Goal: Transaction & Acquisition: Purchase product/service

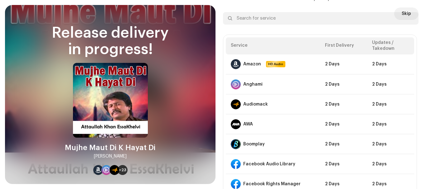
scroll to position [720, 0]
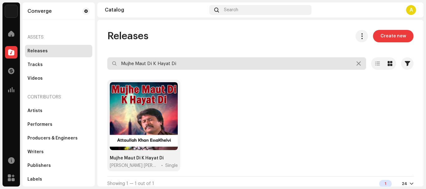
drag, startPoint x: 199, startPoint y: 66, endPoint x: 99, endPoint y: 65, distance: 99.9
click at [99, 65] on div "Releases Create new Mujhe Maut Di K Hayat Di Selected 0 Options Filters Distrib…" at bounding box center [260, 111] width 326 height 162
paste input "Na Mar Naine De Teer"
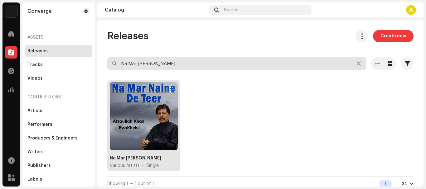
type input "Na Mar Naine De Teer"
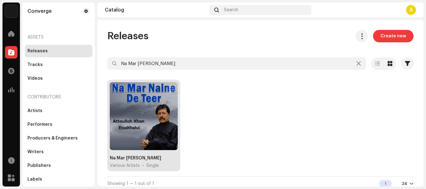
click at [159, 101] on div at bounding box center [144, 116] width 68 height 68
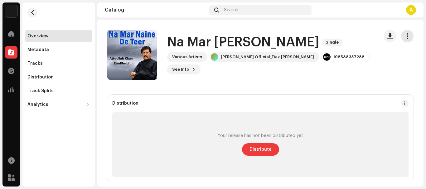
click at [405, 38] on span "button" at bounding box center [408, 36] width 6 height 5
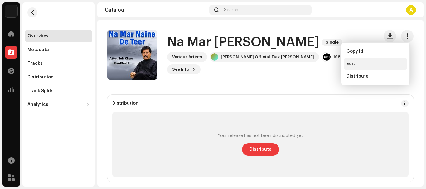
click at [367, 64] on div "Edit" at bounding box center [376, 63] width 58 height 5
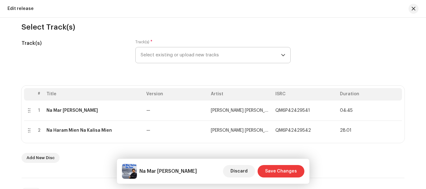
scroll to position [94, 0]
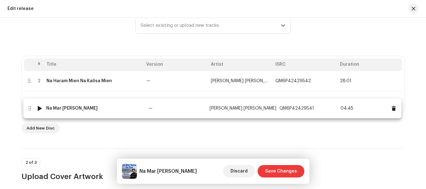
drag, startPoint x: 67, startPoint y: 80, endPoint x: 68, endPoint y: 108, distance: 27.8
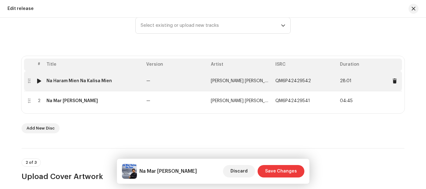
click at [81, 79] on div "Na Haram Mien Na Kalisa Mien" at bounding box center [79, 81] width 66 height 5
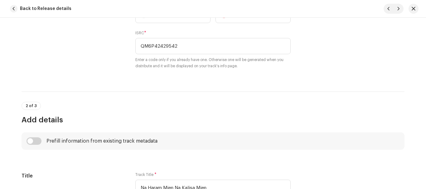
scroll to position [129, 0]
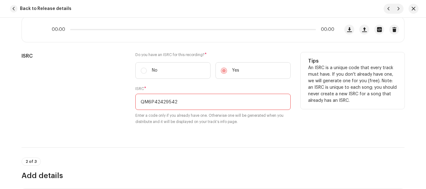
drag, startPoint x: 202, startPoint y: 101, endPoint x: 140, endPoint y: 110, distance: 62.1
click at [142, 110] on input "QM6P42429542" at bounding box center [212, 102] width 155 height 16
click at [185, 109] on input "QM6P42429542" at bounding box center [212, 102] width 155 height 16
drag, startPoint x: 187, startPoint y: 103, endPoint x: 95, endPoint y: 104, distance: 91.7
click at [97, 104] on div "ISRC Do you have an ISRC for this recording? * No Yes ISRC * QM6P42429542 Enter…" at bounding box center [213, 92] width 383 height 80
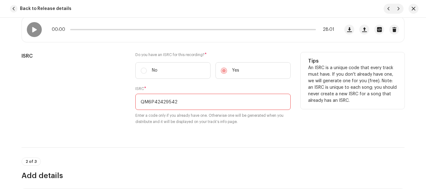
paste input "1"
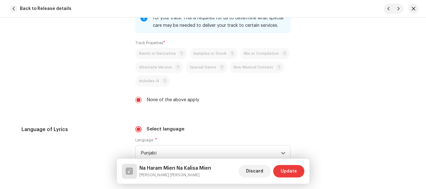
scroll to position [1065, 0]
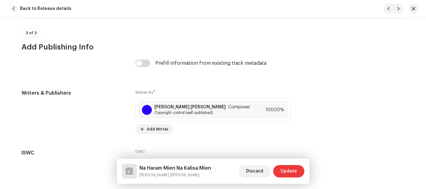
type input "QM6P42429541"
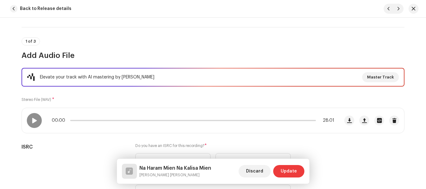
scroll to position [62, 0]
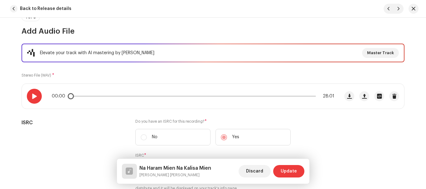
click at [32, 95] on span at bounding box center [34, 96] width 5 height 5
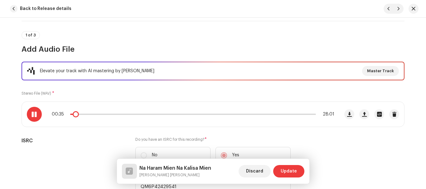
scroll to position [94, 0]
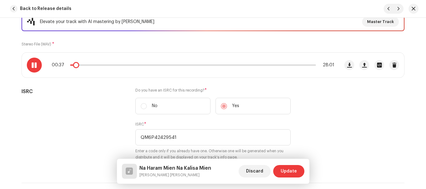
click at [91, 65] on p-slider at bounding box center [193, 65] width 246 height 1
drag, startPoint x: 92, startPoint y: 67, endPoint x: 85, endPoint y: 68, distance: 6.9
click at [85, 68] on div "02:43 28:01" at bounding box center [181, 65] width 318 height 25
drag, startPoint x: 85, startPoint y: 66, endPoint x: 76, endPoint y: 65, distance: 8.4
click at [76, 65] on div "02:43 28:01" at bounding box center [193, 65] width 283 height 5
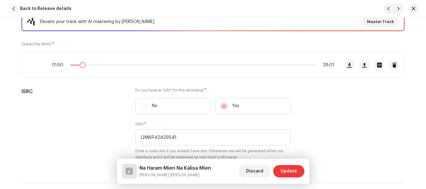
drag, startPoint x: 86, startPoint y: 65, endPoint x: 81, endPoint y: 64, distance: 5.4
click at [81, 64] on div "01:50 28:01" at bounding box center [193, 65] width 283 height 5
click at [78, 64] on div "01:22 28:01" at bounding box center [193, 65] width 283 height 5
drag, startPoint x: 82, startPoint y: 65, endPoint x: 74, endPoint y: 62, distance: 8.4
click at [74, 62] on div "00:21 28:01" at bounding box center [181, 65] width 318 height 25
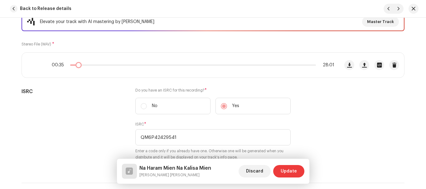
click at [77, 63] on div "00:35 28:01" at bounding box center [193, 65] width 283 height 5
click at [78, 63] on span at bounding box center [80, 65] width 6 height 6
click at [76, 64] on div "00:54 28:01" at bounding box center [193, 65] width 283 height 5
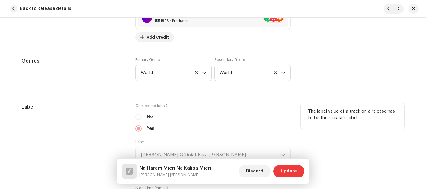
scroll to position [687, 0]
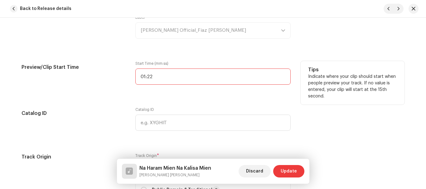
click at [172, 75] on input "01:22" at bounding box center [212, 77] width 155 height 16
type input "01:06"
click at [98, 82] on div "Preview/Clip Start Time" at bounding box center [74, 76] width 104 height 31
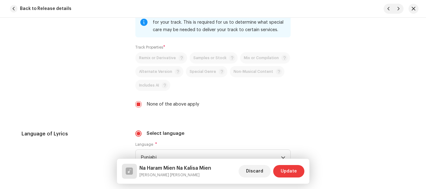
scroll to position [1092, 0]
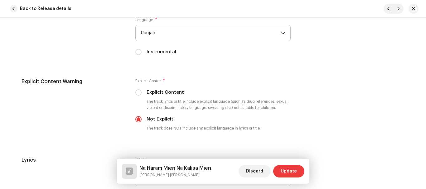
click at [176, 32] on span "Punjabi" at bounding box center [211, 33] width 140 height 16
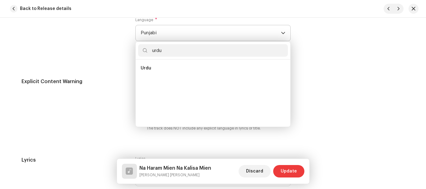
scroll to position [0, 0]
type input "urdu"
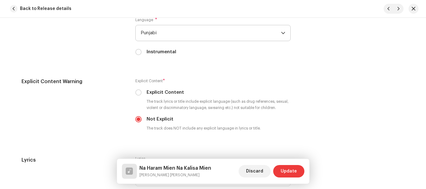
click at [164, 36] on span "Punjabi" at bounding box center [211, 33] width 140 height 16
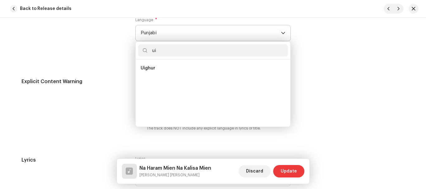
scroll to position [2, 0]
click at [154, 52] on input "uird" at bounding box center [213, 50] width 150 height 12
click at [172, 51] on input "urd" at bounding box center [213, 50] width 150 height 12
type input "urdu"
click at [180, 32] on span "Punjabi" at bounding box center [211, 33] width 140 height 16
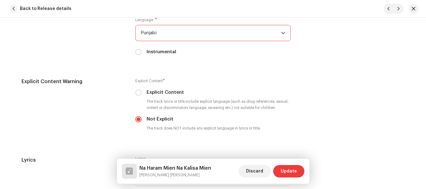
click at [180, 32] on span "Punjabi" at bounding box center [211, 33] width 140 height 16
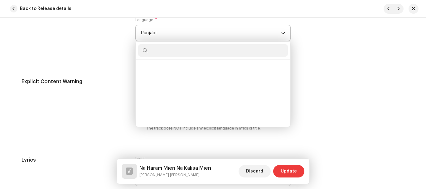
scroll to position [1713, 0]
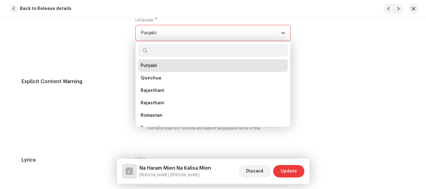
click at [180, 36] on span "Punjabi" at bounding box center [211, 33] width 140 height 16
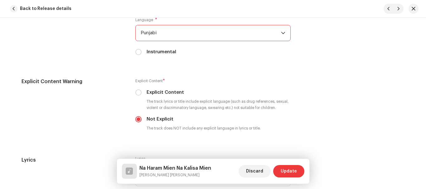
click at [180, 37] on span "Punjabi" at bounding box center [211, 33] width 140 height 16
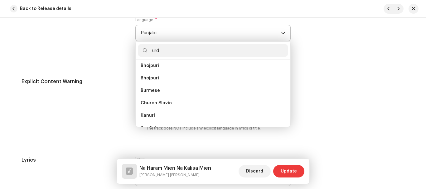
scroll to position [0, 0]
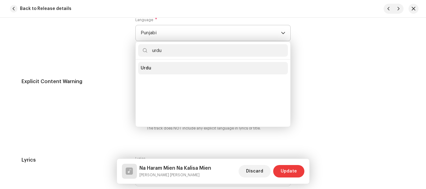
type input "urdu"
click at [147, 70] on span "Urdu" at bounding box center [146, 68] width 11 height 6
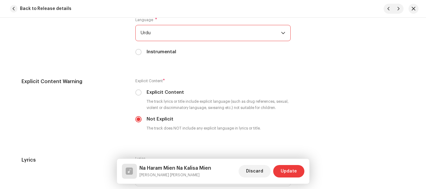
click at [92, 54] on div "Language of Lyrics" at bounding box center [74, 34] width 104 height 57
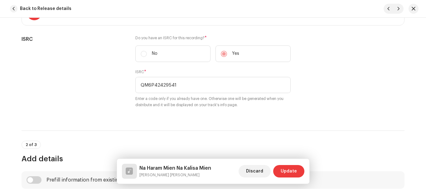
scroll to position [112, 0]
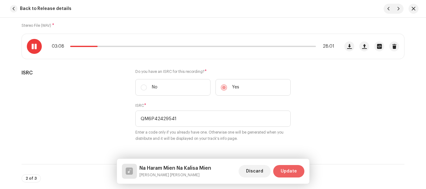
click at [284, 169] on span "Update" at bounding box center [289, 171] width 16 height 12
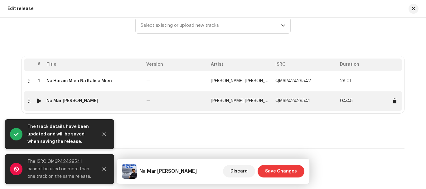
click at [55, 101] on div "Na Mar Naine De Teer" at bounding box center [71, 101] width 51 height 5
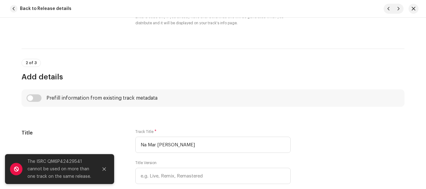
scroll to position [1331, 0]
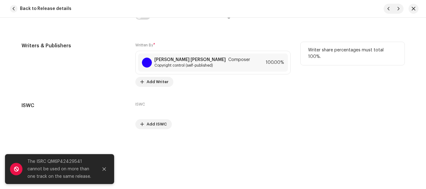
click at [319, 80] on div "Writer share percentages must total 100%." at bounding box center [353, 64] width 104 height 45
click at [55, 67] on div "Writers & Publishers" at bounding box center [74, 64] width 104 height 45
click at [58, 68] on div "Writers & Publishers" at bounding box center [74, 64] width 104 height 45
click at [32, 11] on span "Back to Release details" at bounding box center [45, 8] width 51 height 12
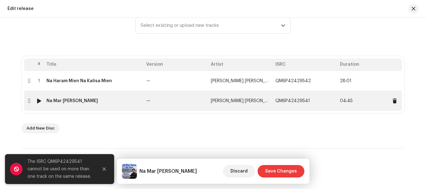
click at [69, 100] on div "Na Mar Naine De Teer" at bounding box center [71, 101] width 51 height 5
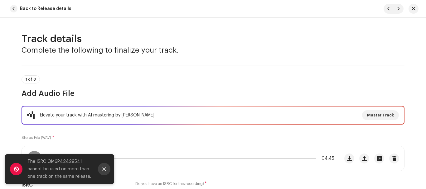
click at [101, 169] on button "Close" at bounding box center [104, 169] width 12 height 12
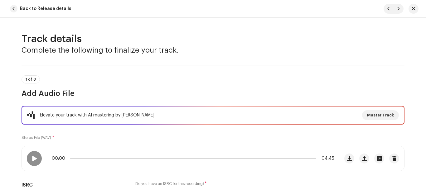
scroll to position [94, 0]
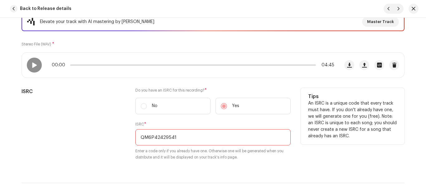
click at [183, 139] on input "QM6P42429541" at bounding box center [212, 138] width 155 height 16
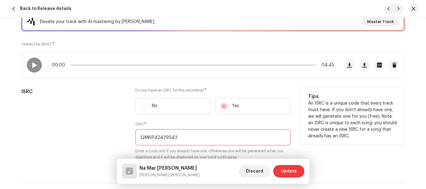
type input "QM6P42429542"
click at [101, 133] on div "ISRC" at bounding box center [74, 128] width 104 height 80
drag, startPoint x: 189, startPoint y: 138, endPoint x: 129, endPoint y: 140, distance: 60.0
click at [131, 140] on div "ISRC Do you have an ISRC for this recording? * No Yes ISRC * QM6P42429542 Enter…" at bounding box center [213, 128] width 383 height 80
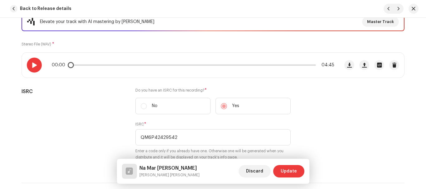
click at [35, 67] on span at bounding box center [34, 65] width 5 height 5
drag, startPoint x: 72, startPoint y: 66, endPoint x: 86, endPoint y: 66, distance: 14.7
click at [85, 66] on div "00:16 04:45" at bounding box center [193, 65] width 283 height 5
drag, startPoint x: 85, startPoint y: 66, endPoint x: 120, endPoint y: 66, distance: 34.9
click at [120, 66] on span at bounding box center [123, 65] width 6 height 6
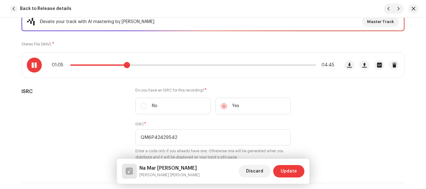
drag, startPoint x: 128, startPoint y: 65, endPoint x: 124, endPoint y: 65, distance: 4.1
click at [124, 65] on span at bounding box center [127, 65] width 6 height 6
click at [122, 64] on span at bounding box center [124, 65] width 6 height 6
click at [35, 63] on span at bounding box center [34, 65] width 5 height 5
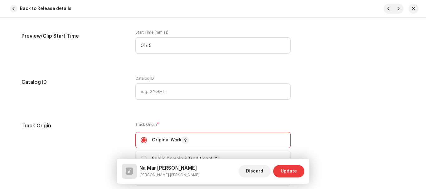
scroll to position [655, 0]
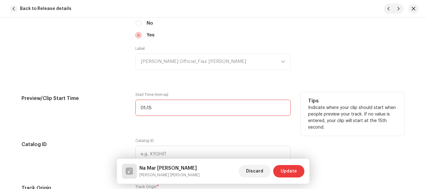
click at [181, 108] on input "01:15" at bounding box center [212, 108] width 155 height 16
type input "01:00"
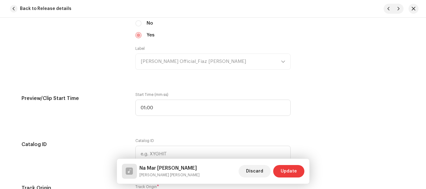
click at [235, 82] on div "Track details Complete the following to finalize your track. 1 of 3 Add Audio F…" at bounding box center [213, 91] width 403 height 1428
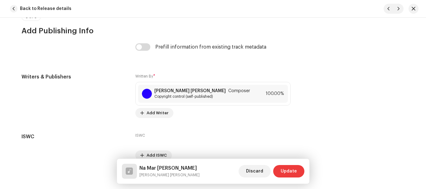
scroll to position [1331, 0]
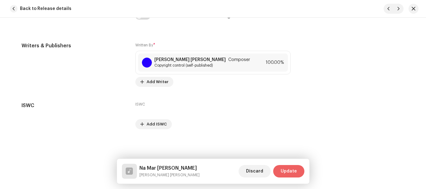
click at [284, 173] on span "Update" at bounding box center [289, 171] width 16 height 12
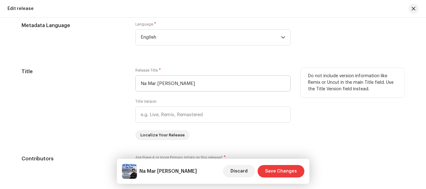
scroll to position [686, 0]
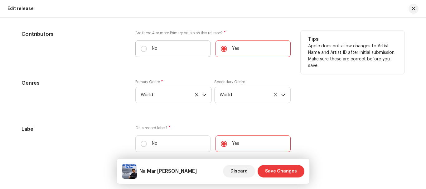
click at [142, 53] on label "No" at bounding box center [172, 49] width 75 height 17
click at [142, 52] on input "No" at bounding box center [144, 49] width 6 height 6
radio input "true"
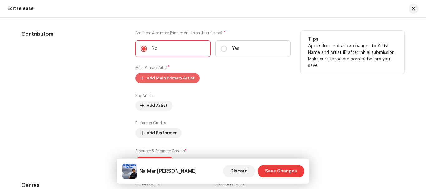
click at [149, 76] on span "Add Main Primary Artist" at bounding box center [171, 78] width 48 height 12
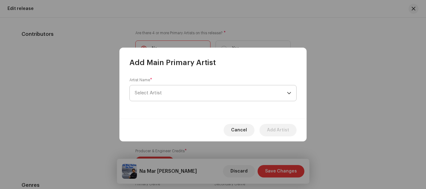
click at [152, 90] on span "Select Artist" at bounding box center [211, 94] width 152 height 16
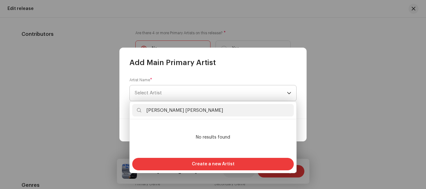
scroll to position [0, 0]
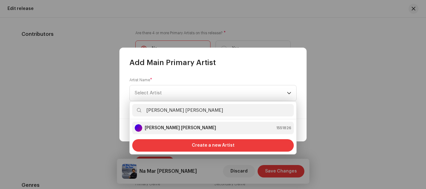
type input "Attaullah Khan Essakhelvi"
click at [172, 131] on strong "Attaullah Khan Essakhelvi" at bounding box center [180, 128] width 71 height 6
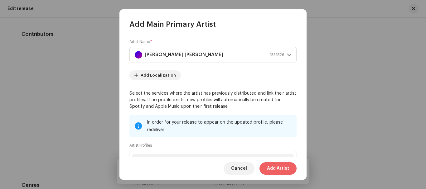
click at [282, 171] on span "Add Artist" at bounding box center [278, 169] width 22 height 12
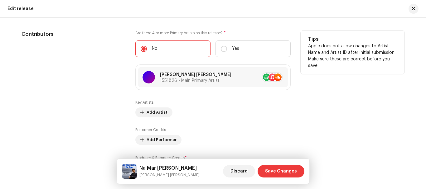
scroll to position [717, 0]
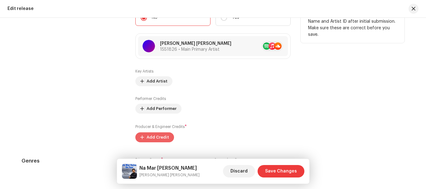
click at [145, 134] on button "Add Credit" at bounding box center [154, 138] width 39 height 10
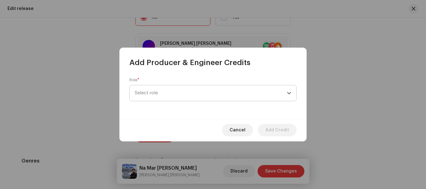
click at [155, 97] on span "Select role" at bounding box center [211, 94] width 152 height 16
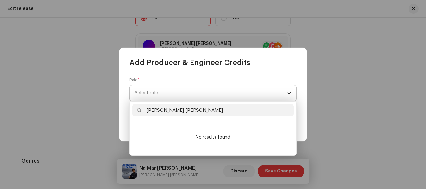
type input "Attaullah Khan Essakhelvi"
click at [222, 95] on span "Select role" at bounding box center [211, 94] width 152 height 16
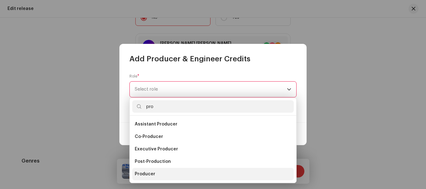
type input "pro"
click at [152, 174] on span "Producer" at bounding box center [145, 174] width 21 height 6
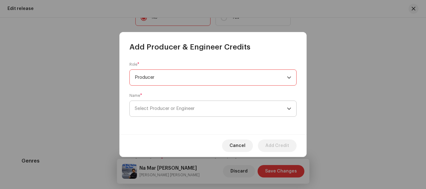
click at [155, 110] on span "Select Producer or Engineer" at bounding box center [165, 108] width 60 height 5
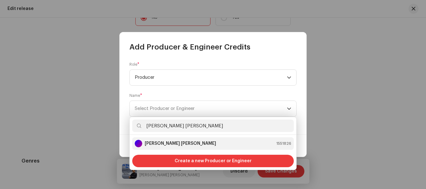
type input "Attaullah Khan Essakhelvi"
click at [158, 143] on strong "Attaullah Khan Essakhelvi" at bounding box center [180, 144] width 71 height 6
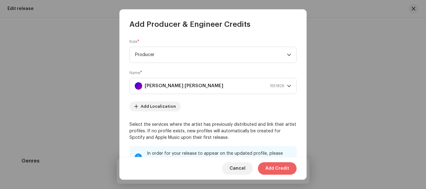
click at [277, 170] on span "Add Credit" at bounding box center [278, 169] width 24 height 12
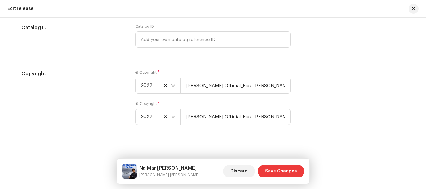
scroll to position [1133, 0]
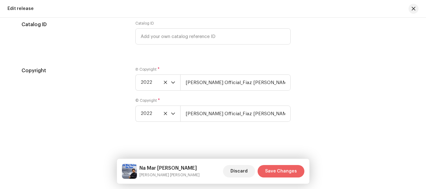
click at [283, 175] on span "Save Changes" at bounding box center [281, 171] width 32 height 12
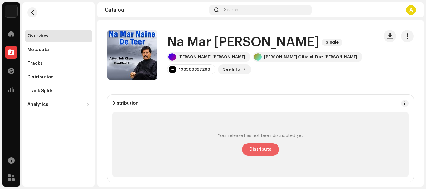
click at [266, 152] on span "Distribute" at bounding box center [261, 150] width 22 height 12
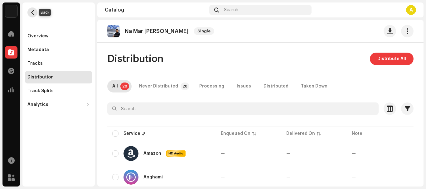
click at [34, 14] on span "button" at bounding box center [32, 12] width 5 height 5
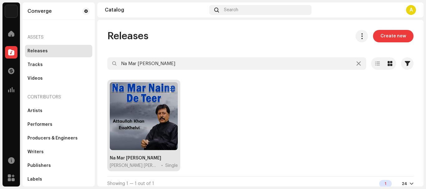
click at [142, 113] on div at bounding box center [144, 116] width 68 height 68
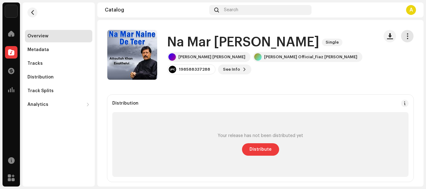
click at [405, 37] on span "button" at bounding box center [408, 36] width 6 height 5
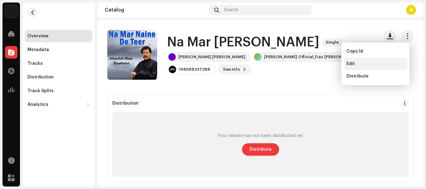
click at [379, 64] on div "Edit" at bounding box center [376, 63] width 58 height 5
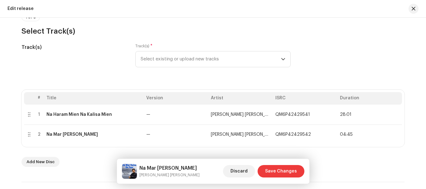
scroll to position [62, 0]
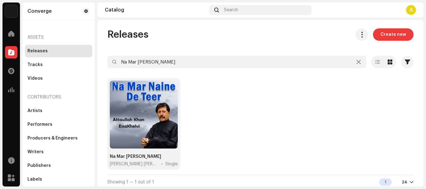
scroll to position [4, 0]
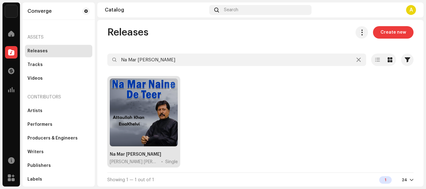
click at [159, 115] on div at bounding box center [144, 113] width 68 height 68
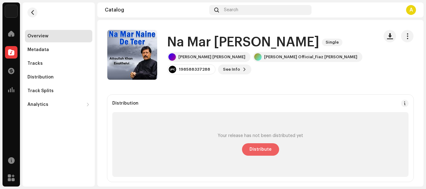
click at [258, 151] on span "Distribute" at bounding box center [261, 150] width 22 height 12
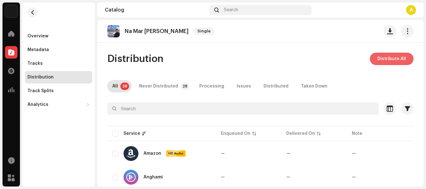
click at [385, 62] on span "Distribute All" at bounding box center [392, 59] width 29 height 12
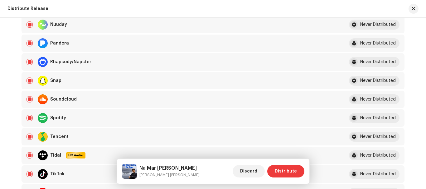
scroll to position [406, 0]
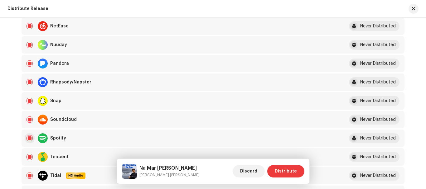
click at [30, 137] on input "checkbox" at bounding box center [30, 138] width 6 height 6
checkbox input "false"
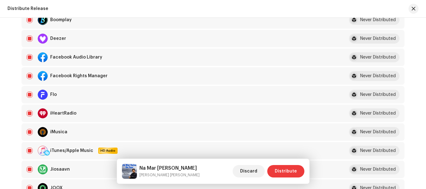
scroll to position [125, 0]
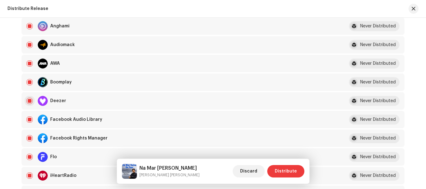
click at [27, 102] on input "Row Selected" at bounding box center [30, 101] width 6 height 6
checkbox input "false"
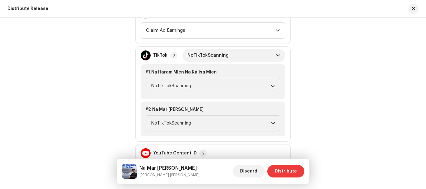
scroll to position [718, 0]
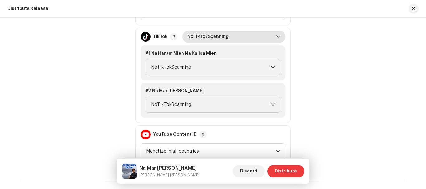
click at [211, 37] on span "NoTikTokScanning" at bounding box center [232, 37] width 89 height 12
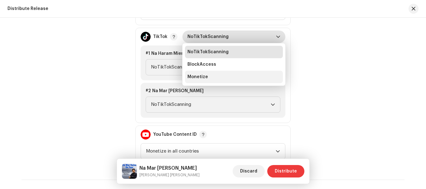
click at [198, 76] on span "Monetize" at bounding box center [198, 77] width 21 height 6
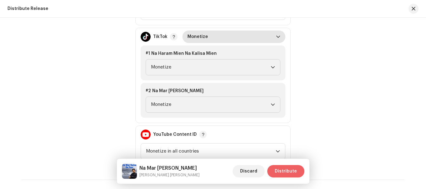
click at [285, 173] on span "Distribute" at bounding box center [286, 171] width 22 height 12
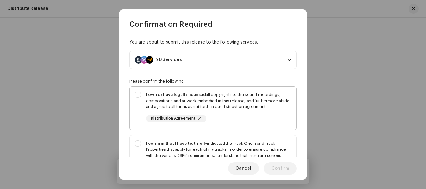
click at [139, 95] on div "I own or have legally licensed all copyrights to the sound recordings, composit…" at bounding box center [213, 107] width 167 height 41
checkbox input "true"
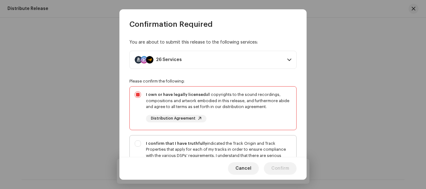
click at [137, 138] on div "I confirm that I have truthfully indicated the Track Origin and Track Propertie…" at bounding box center [213, 162] width 167 height 53
checkbox input "true"
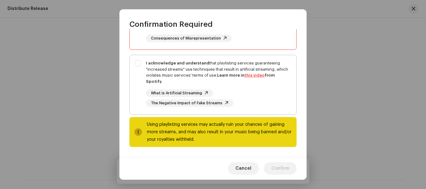
click at [138, 64] on div "I acknowledge and understand that playlisting services guaranteeing "increased …" at bounding box center [213, 83] width 167 height 57
checkbox input "true"
click at [281, 172] on span "Confirm" at bounding box center [280, 169] width 18 height 12
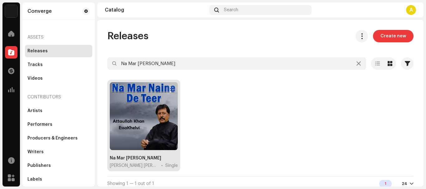
click at [140, 114] on div at bounding box center [144, 116] width 68 height 68
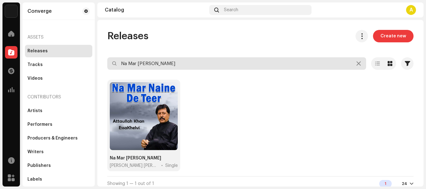
drag, startPoint x: 179, startPoint y: 63, endPoint x: 128, endPoint y: 59, distance: 51.0
click at [130, 60] on input "Na Mar Naine De Teer" at bounding box center [236, 63] width 259 height 12
click at [212, 68] on input "Na Mar Naine De Teer" at bounding box center [236, 63] width 259 height 12
drag, startPoint x: 209, startPoint y: 65, endPoint x: 87, endPoint y: 55, distance: 122.7
click at [88, 55] on div "Converge Home Catalog Transactions Analytics Resources Marketplace Converge Ass…" at bounding box center [213, 94] width 426 height 189
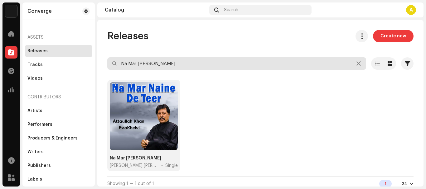
paste input "Sadi Nazran Tu Huyun Do"
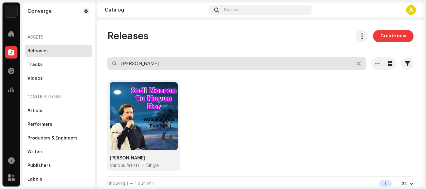
type input "Sadi Nazran Tu Huyun Dor"
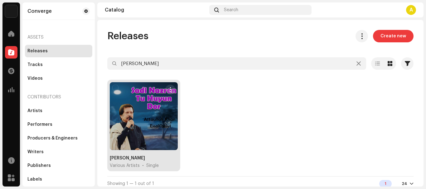
click at [163, 122] on div at bounding box center [144, 116] width 68 height 68
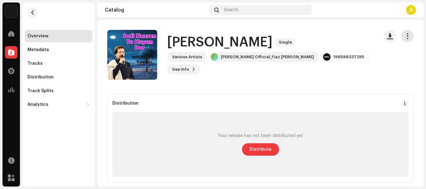
click at [405, 39] on span "button" at bounding box center [408, 36] width 6 height 5
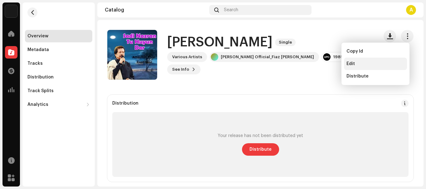
click at [350, 65] on span "Edit" at bounding box center [351, 63] width 8 height 5
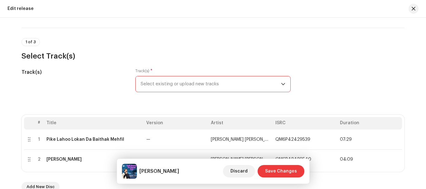
scroll to position [37, 0]
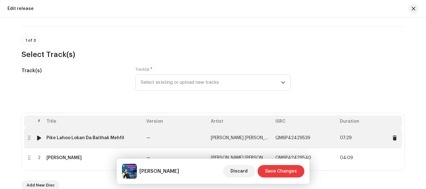
click at [98, 139] on div "Pike Lahoo Lokan Da Baithak Mehfil" at bounding box center [85, 138] width 78 height 5
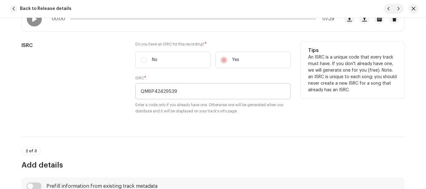
scroll to position [129, 0]
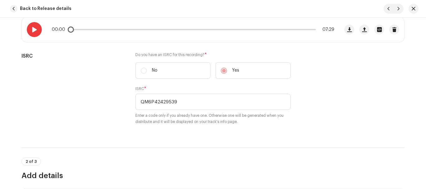
click at [32, 27] on span at bounding box center [34, 29] width 5 height 5
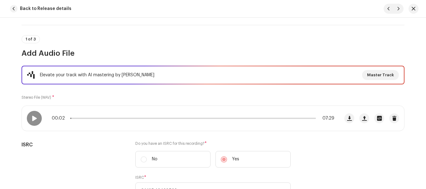
scroll to position [1, 0]
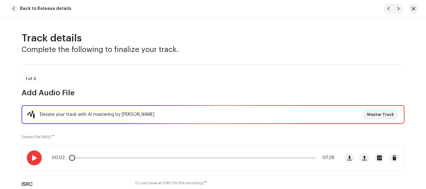
click at [27, 161] on div at bounding box center [34, 158] width 15 height 15
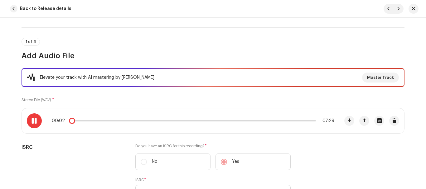
scroll to position [63, 0]
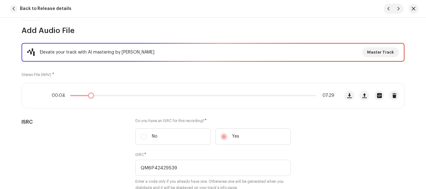
drag, startPoint x: 72, startPoint y: 97, endPoint x: 102, endPoint y: 94, distance: 29.5
click at [102, 94] on div "00:04 07:29" at bounding box center [193, 95] width 283 height 5
drag, startPoint x: 105, startPoint y: 95, endPoint x: 89, endPoint y: 94, distance: 15.6
click at [89, 94] on div "00:37 07:29" at bounding box center [193, 95] width 283 height 5
drag, startPoint x: 89, startPoint y: 94, endPoint x: 83, endPoint y: 94, distance: 6.2
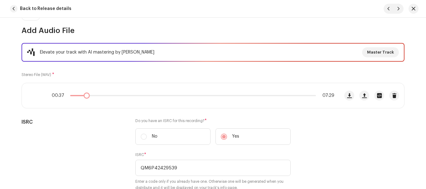
click at [83, 94] on div "00:37 07:29" at bounding box center [193, 95] width 283 height 5
drag, startPoint x: 86, startPoint y: 95, endPoint x: 75, endPoint y: 94, distance: 10.7
click at [76, 95] on div "00:25 07:29" at bounding box center [193, 95] width 283 height 5
drag, startPoint x: 80, startPoint y: 95, endPoint x: 76, endPoint y: 93, distance: 3.7
click at [76, 93] on div "00:26 07:29" at bounding box center [193, 95] width 283 height 5
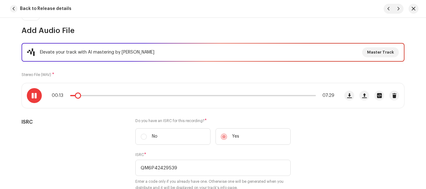
drag, startPoint x: 82, startPoint y: 95, endPoint x: 76, endPoint y: 94, distance: 5.6
click at [76, 94] on span at bounding box center [78, 96] width 6 height 6
click at [76, 96] on div "00:18 07:29" at bounding box center [193, 95] width 283 height 5
drag, startPoint x: 80, startPoint y: 95, endPoint x: 70, endPoint y: 94, distance: 10.0
click at [70, 94] on div "00:18 07:29" at bounding box center [193, 95] width 283 height 5
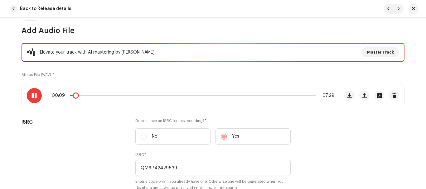
click at [32, 94] on span at bounding box center [34, 95] width 5 height 5
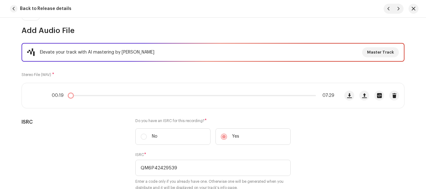
drag, startPoint x: 79, startPoint y: 95, endPoint x: 49, endPoint y: 91, distance: 30.8
click at [56, 92] on div "00:19 07:29" at bounding box center [181, 95] width 318 height 25
click at [34, 94] on span at bounding box center [34, 95] width 5 height 5
click at [34, 91] on div at bounding box center [34, 95] width 15 height 15
drag, startPoint x: 72, startPoint y: 96, endPoint x: 54, endPoint y: 95, distance: 18.5
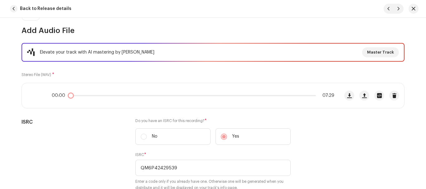
click at [55, 95] on div "00:00 07:29" at bounding box center [193, 95] width 283 height 5
click at [30, 95] on div at bounding box center [34, 95] width 15 height 15
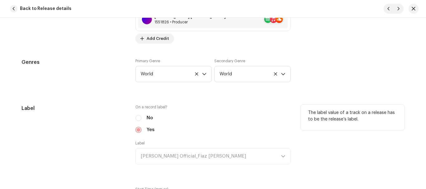
scroll to position [594, 0]
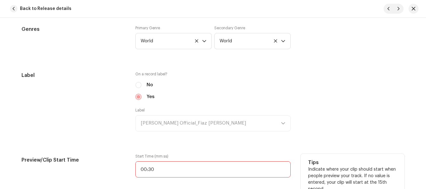
click at [170, 166] on input "00:30" at bounding box center [212, 170] width 155 height 16
type input "00:01"
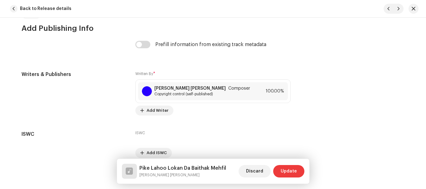
scroll to position [1331, 0]
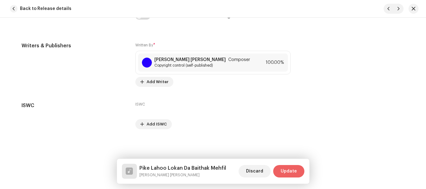
click at [291, 170] on span "Update" at bounding box center [289, 171] width 16 height 12
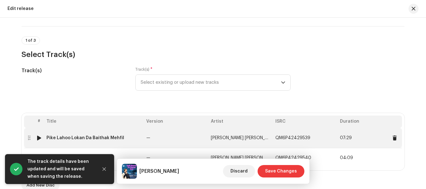
scroll to position [68, 0]
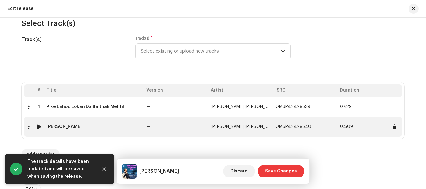
click at [82, 126] on div "Sadi Nazran Tu Huyun Dor" at bounding box center [63, 127] width 35 height 5
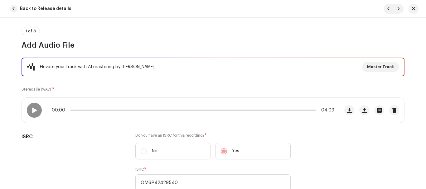
scroll to position [21, 0]
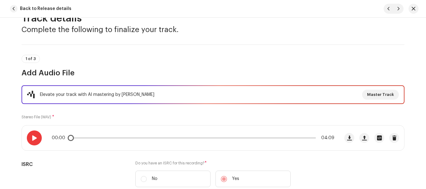
click at [27, 140] on div at bounding box center [34, 138] width 15 height 15
click at [28, 134] on div at bounding box center [34, 138] width 15 height 15
drag, startPoint x: 81, startPoint y: 139, endPoint x: 66, endPoint y: 139, distance: 14.7
click at [73, 139] on div "00:08 04:09" at bounding box center [193, 138] width 283 height 5
drag, startPoint x: 79, startPoint y: 139, endPoint x: 60, endPoint y: 140, distance: 18.7
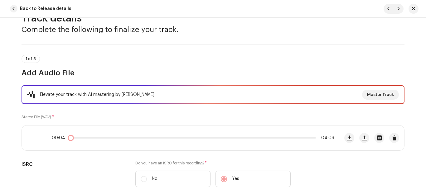
click at [66, 140] on div "00:04 04:09" at bounding box center [193, 138] width 283 height 5
click at [34, 137] on span at bounding box center [34, 138] width 5 height 5
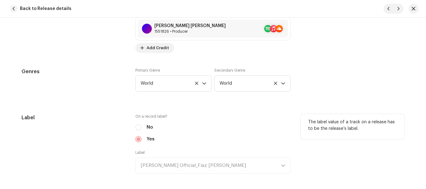
scroll to position [707, 0]
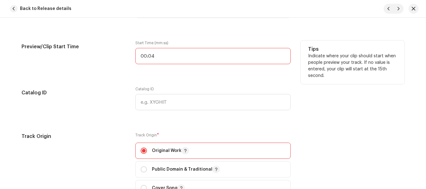
click at [174, 64] on input "00:04" at bounding box center [212, 56] width 155 height 16
click at [174, 57] on input "00:04" at bounding box center [212, 56] width 155 height 16
type input "00:01"
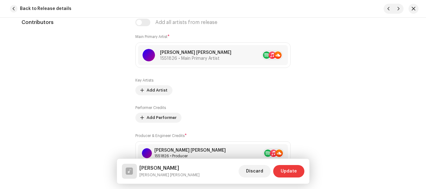
scroll to position [301, 0]
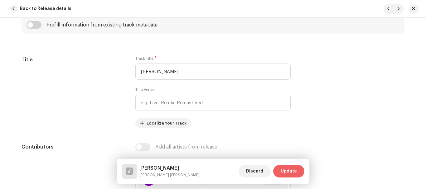
click at [284, 170] on span "Update" at bounding box center [289, 171] width 16 height 12
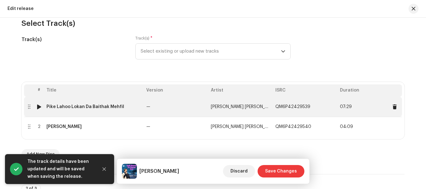
scroll to position [23, 0]
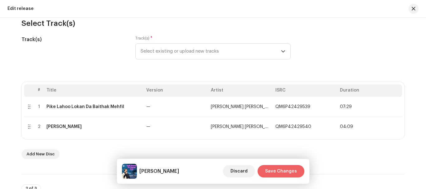
click at [271, 171] on span "Save Changes" at bounding box center [281, 171] width 32 height 12
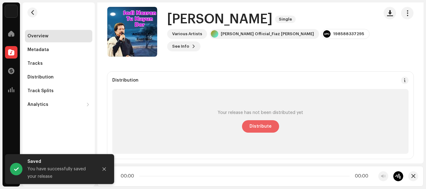
click at [262, 125] on span "Distribute" at bounding box center [261, 126] width 22 height 12
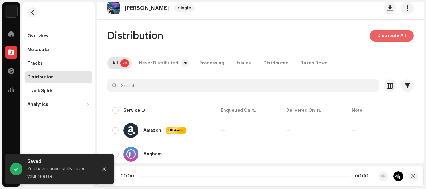
click at [380, 37] on span "Distribute All" at bounding box center [392, 36] width 29 height 12
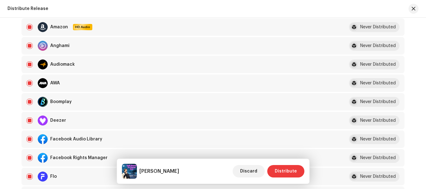
scroll to position [125, 0]
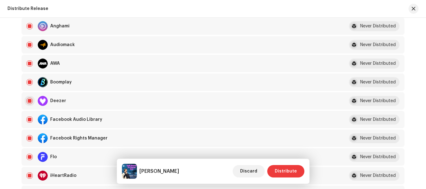
click at [29, 100] on input "checkbox" at bounding box center [30, 101] width 6 height 6
checkbox input "false"
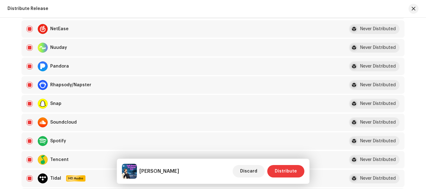
scroll to position [437, 0]
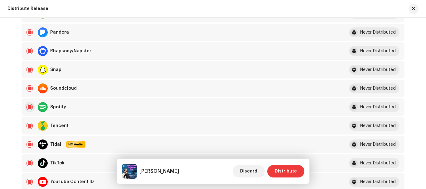
click at [28, 106] on input "Row Selected" at bounding box center [30, 107] width 6 height 6
checkbox input "false"
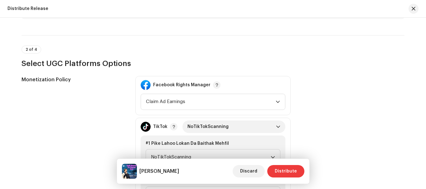
scroll to position [687, 0]
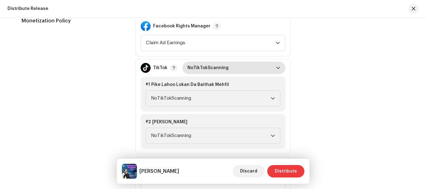
click at [207, 71] on span "NoTikTokScanning" at bounding box center [232, 68] width 89 height 12
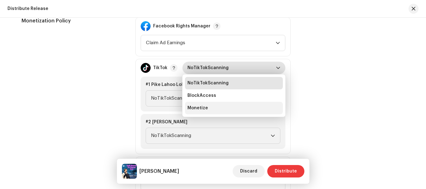
click at [198, 108] on span "Monetize" at bounding box center [198, 108] width 21 height 6
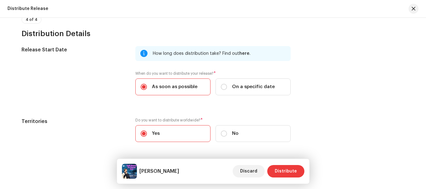
scroll to position [1122, 0]
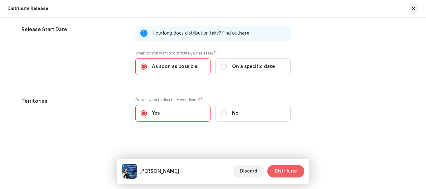
click at [287, 174] on span "Distribute" at bounding box center [286, 171] width 22 height 12
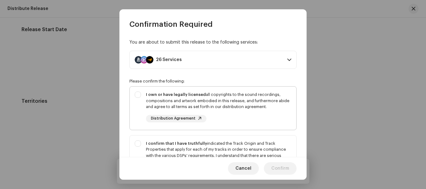
click at [139, 94] on div "I own or have legally licensed all copyrights to the sound recordings, composit…" at bounding box center [213, 107] width 167 height 41
checkbox input "true"
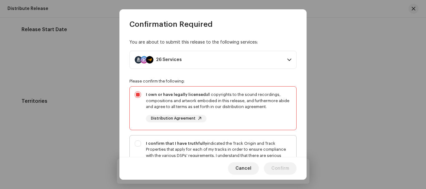
click at [139, 143] on div "I confirm that I have truthfully indicated the Track Origin and Track Propertie…" at bounding box center [213, 162] width 167 height 53
checkbox input "true"
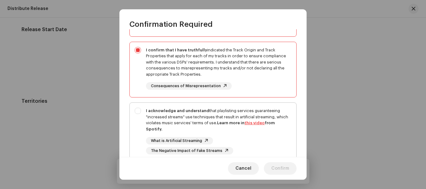
click at [136, 110] on div "I acknowledge and understand that playlisting services guaranteeing "increased …" at bounding box center [213, 131] width 167 height 57
checkbox input "true"
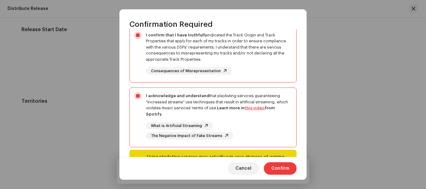
scroll to position [141, 0]
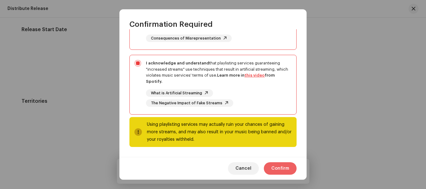
click at [283, 172] on span "Confirm" at bounding box center [280, 169] width 18 height 12
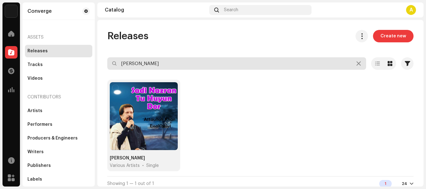
drag, startPoint x: 183, startPoint y: 60, endPoint x: 0, endPoint y: 52, distance: 183.0
click at [0, 53] on div "Converge Home Catalog Transactions Analytics Resources Marketplace Converge Ass…" at bounding box center [213, 94] width 426 height 189
paste input "jhrahn Tur Gai Han"
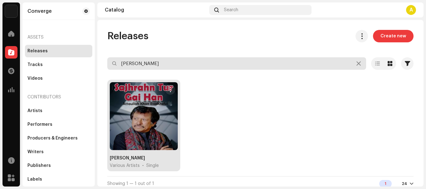
type input "Sajhrahn Tur Gai Han"
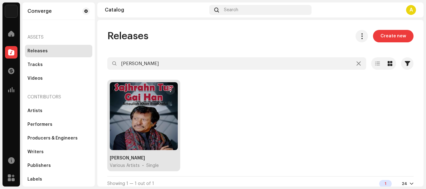
click at [128, 120] on div at bounding box center [144, 116] width 68 height 68
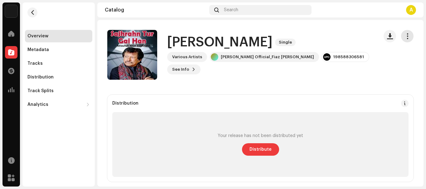
click at [405, 35] on span "button" at bounding box center [408, 36] width 6 height 5
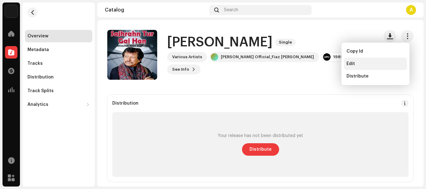
click at [348, 62] on span "Edit" at bounding box center [351, 63] width 8 height 5
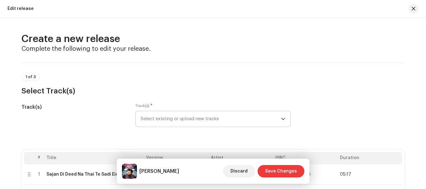
scroll to position [125, 0]
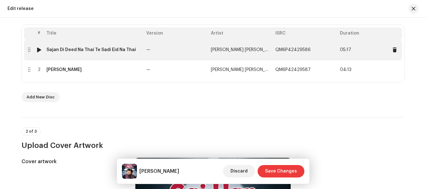
click at [90, 52] on div "Sajan Di Deed Na Thai Te Sadi Eid Na Thai" at bounding box center [91, 49] width 90 height 5
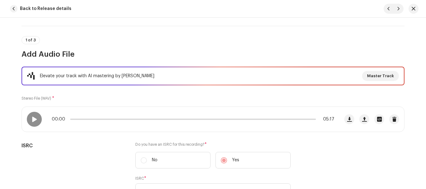
scroll to position [62, 0]
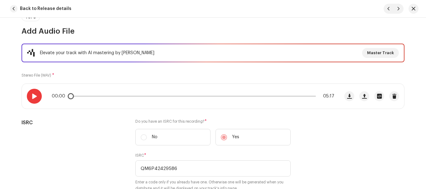
click at [33, 99] on span at bounding box center [34, 96] width 5 height 5
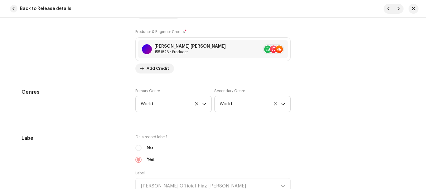
scroll to position [624, 0]
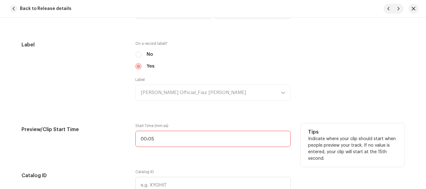
click at [189, 137] on input "00:05" at bounding box center [212, 139] width 155 height 16
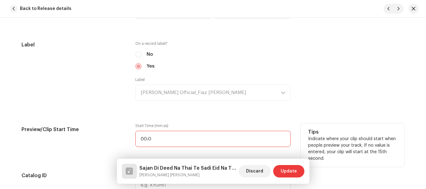
type input "00:01"
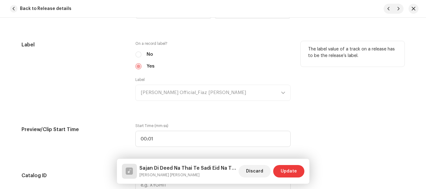
click at [375, 87] on div "The label value of a track on a release has to be the release’s label." at bounding box center [353, 74] width 104 height 67
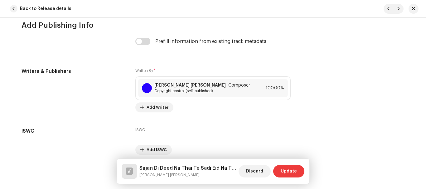
scroll to position [1331, 0]
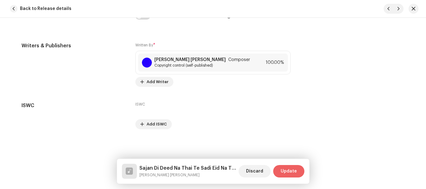
click at [285, 172] on span "Update" at bounding box center [289, 171] width 16 height 12
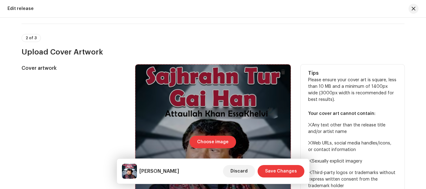
scroll to position [125, 0]
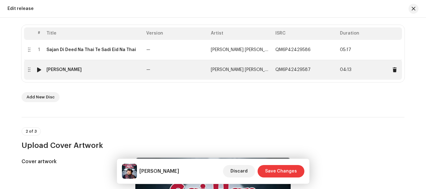
click at [81, 69] on div "Sajhrahn Tur Gai Han" at bounding box center [63, 69] width 35 height 5
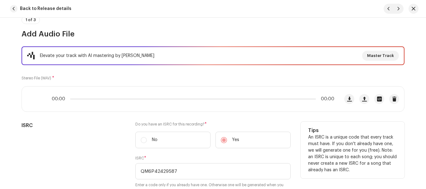
scroll to position [31, 0]
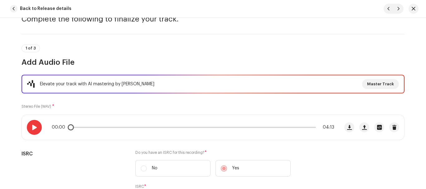
click at [34, 127] on span at bounding box center [34, 127] width 5 height 5
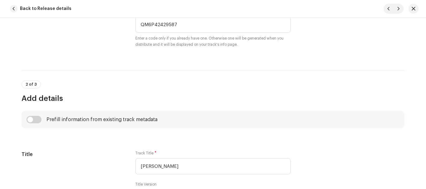
scroll to position [19, 0]
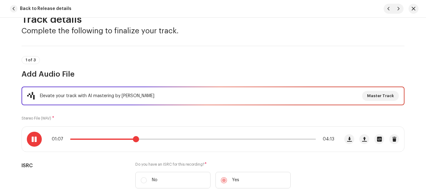
drag, startPoint x: 86, startPoint y: 140, endPoint x: 134, endPoint y: 139, distance: 47.4
click at [134, 139] on span at bounding box center [136, 139] width 6 height 6
drag, startPoint x: 140, startPoint y: 139, endPoint x: 136, endPoint y: 138, distance: 4.7
click at [136, 138] on span at bounding box center [138, 139] width 6 height 6
click at [136, 138] on span at bounding box center [139, 139] width 6 height 6
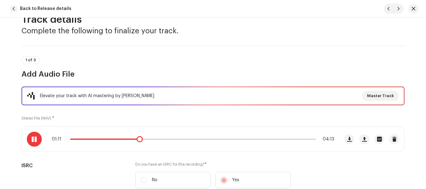
click at [36, 139] on span at bounding box center [34, 139] width 5 height 5
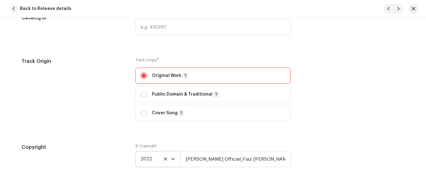
scroll to position [737, 0]
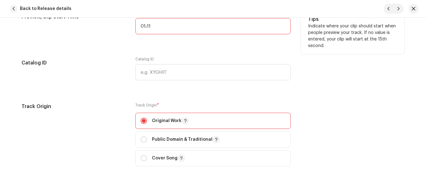
click at [161, 31] on input "01:11" at bounding box center [212, 26] width 155 height 16
click at [161, 29] on input "01:11" at bounding box center [212, 26] width 155 height 16
click at [161, 27] on input "01:11" at bounding box center [212, 26] width 155 height 16
type input "01:08"
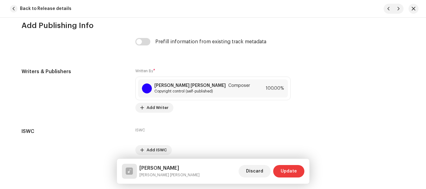
scroll to position [1331, 0]
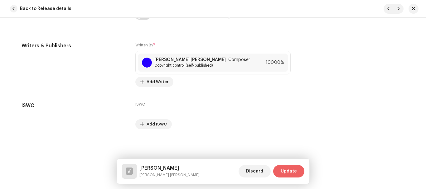
click at [297, 167] on button "Update" at bounding box center [288, 171] width 31 height 12
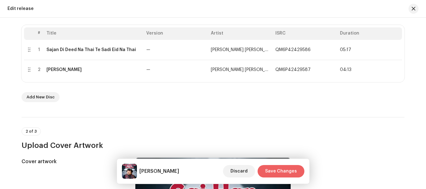
click at [280, 171] on span "Save Changes" at bounding box center [281, 171] width 32 height 12
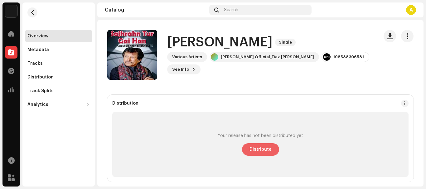
click at [267, 146] on span "Distribute" at bounding box center [261, 150] width 22 height 12
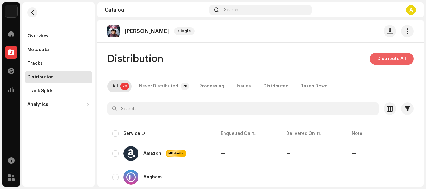
click at [378, 61] on span "Distribute All" at bounding box center [392, 59] width 29 height 12
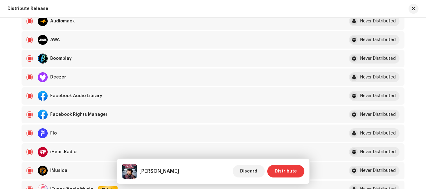
scroll to position [156, 0]
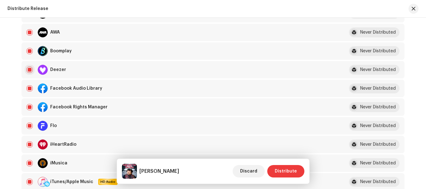
click at [28, 71] on input "checkbox" at bounding box center [30, 70] width 6 height 6
checkbox input "false"
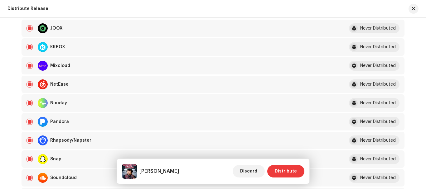
scroll to position [374, 0]
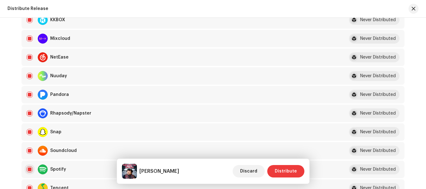
click at [31, 169] on input "Row Selected" at bounding box center [30, 170] width 6 height 6
checkbox input "false"
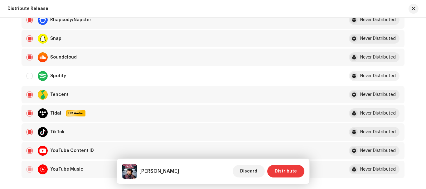
scroll to position [655, 0]
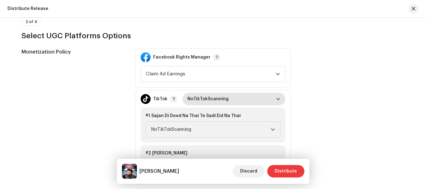
click at [208, 98] on span "NoTikTokScanning" at bounding box center [232, 99] width 89 height 12
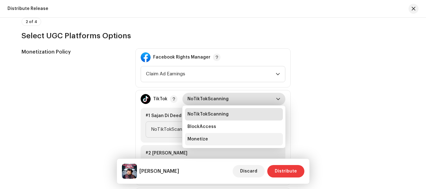
click at [201, 140] on span "Monetize" at bounding box center [198, 139] width 21 height 6
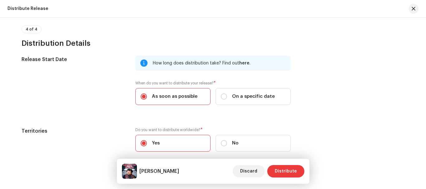
scroll to position [1122, 0]
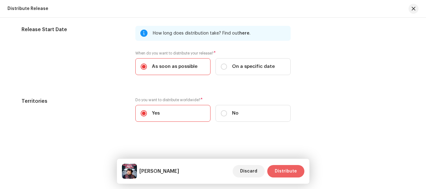
click at [291, 171] on span "Distribute" at bounding box center [286, 171] width 22 height 12
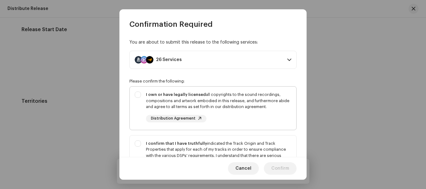
click at [137, 93] on div "I own or have legally licensed all copyrights to the sound recordings, composit…" at bounding box center [213, 107] width 167 height 41
checkbox input "true"
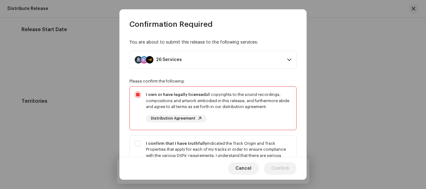
scroll to position [94, 0]
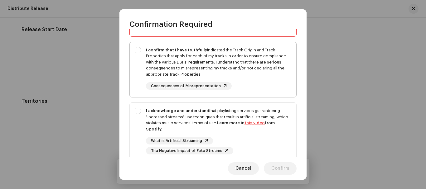
click at [139, 48] on div "I confirm that I have truthfully indicated the Track Origin and Track Propertie…" at bounding box center [213, 68] width 167 height 53
checkbox input "true"
click at [139, 109] on div "I acknowledge and understand that playlisting services guaranteeing "increased …" at bounding box center [213, 131] width 167 height 57
checkbox input "true"
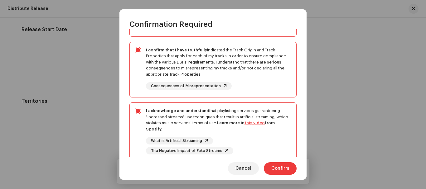
scroll to position [141, 0]
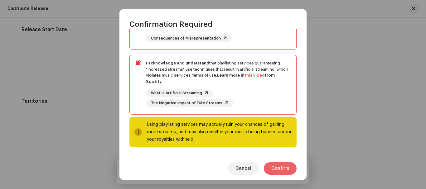
click at [280, 165] on span "Confirm" at bounding box center [280, 169] width 18 height 12
